Goal: Check status: Check status

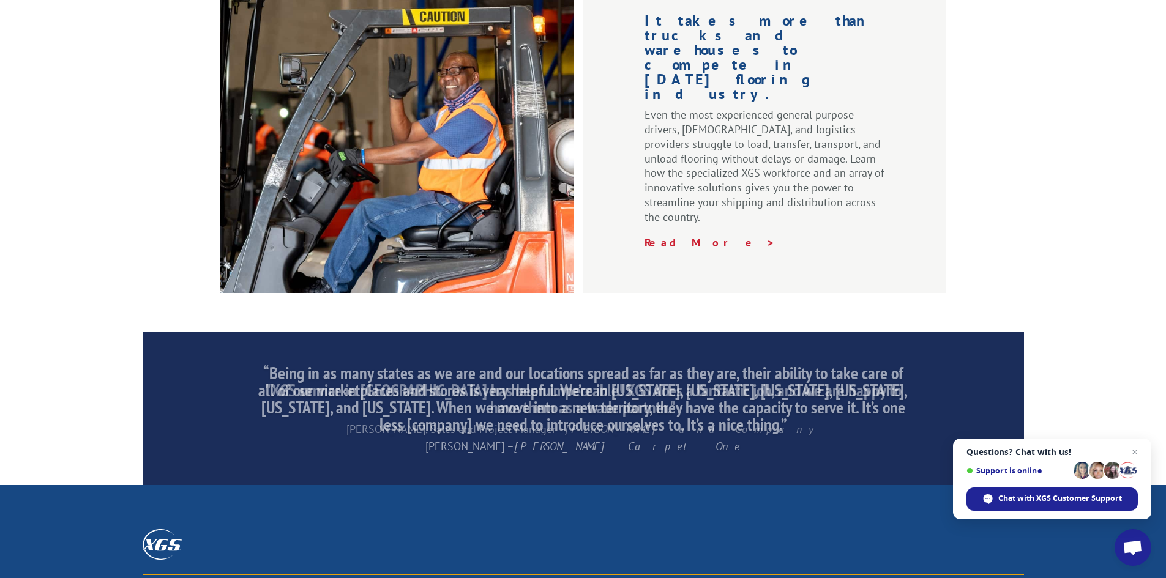
scroll to position [1844, 0]
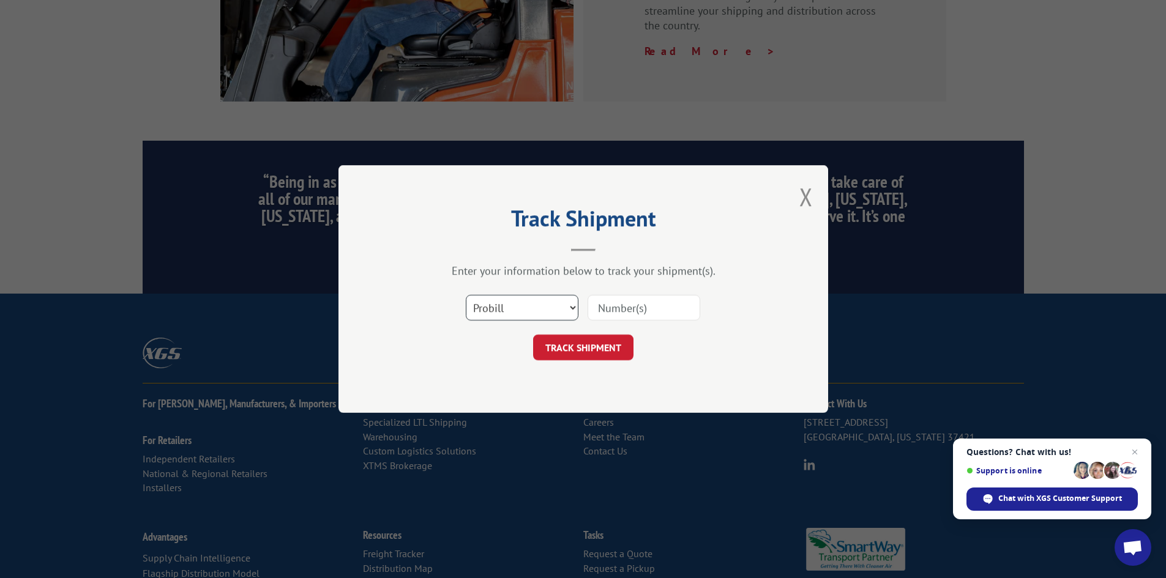
click at [528, 305] on select "Select category... Probill BOL PO" at bounding box center [522, 308] width 113 height 26
select select "bol"
click at [466, 295] on select "Select category... Probill BOL PO" at bounding box center [522, 308] width 113 height 26
click at [632, 313] on input at bounding box center [644, 308] width 113 height 26
paste input "5569343"
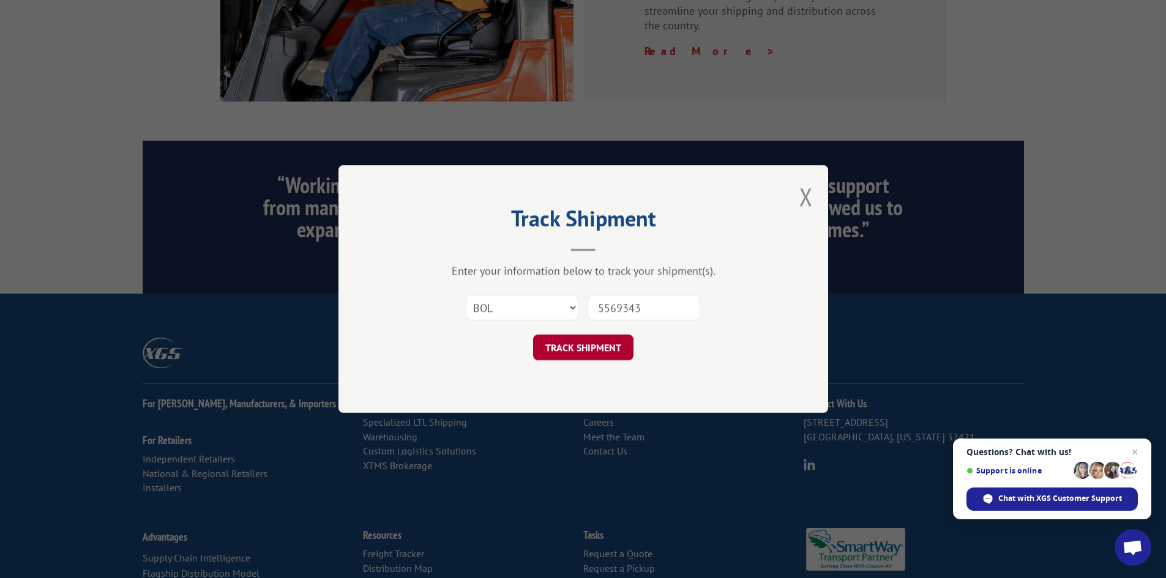
type input "5569343"
click at [599, 344] on button "TRACK SHIPMENT" at bounding box center [583, 348] width 100 height 26
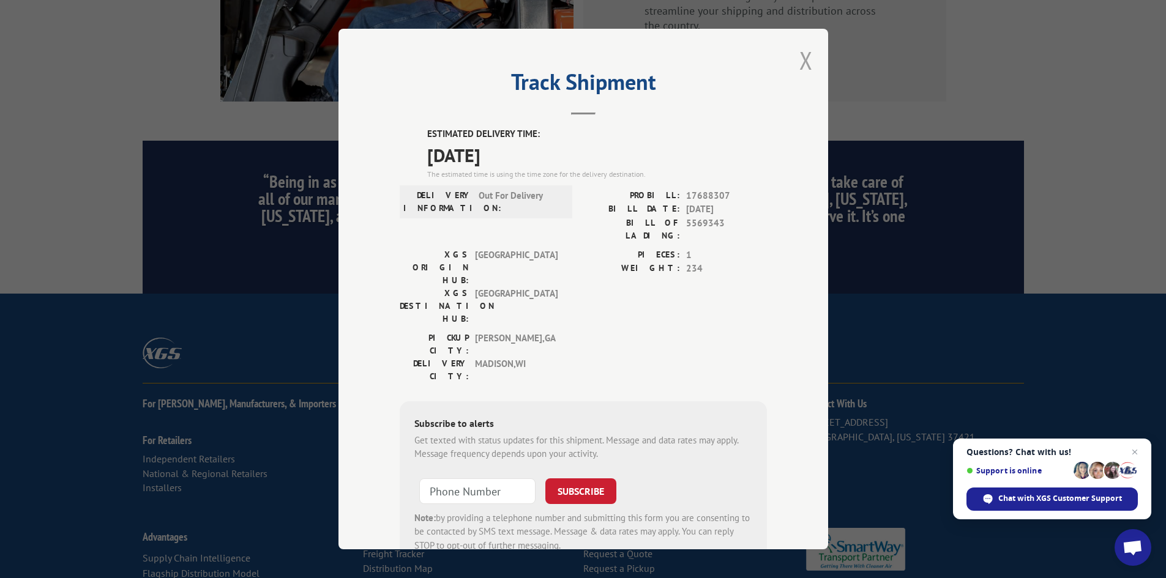
click at [799, 58] on button "Close modal" at bounding box center [805, 60] width 13 height 32
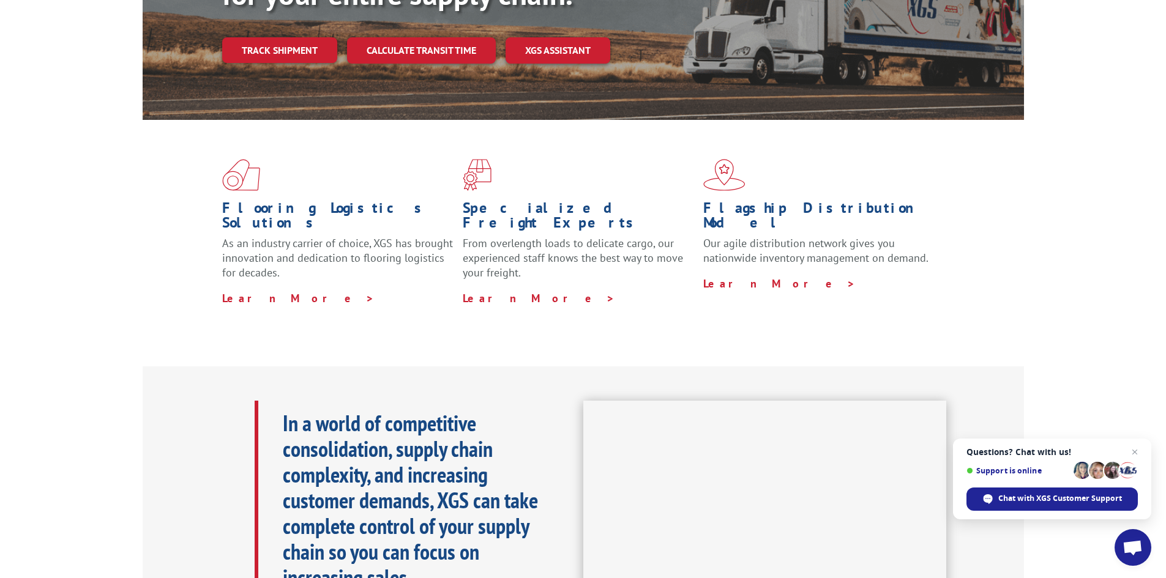
scroll to position [0, 0]
